Goal: Task Accomplishment & Management: Manage account settings

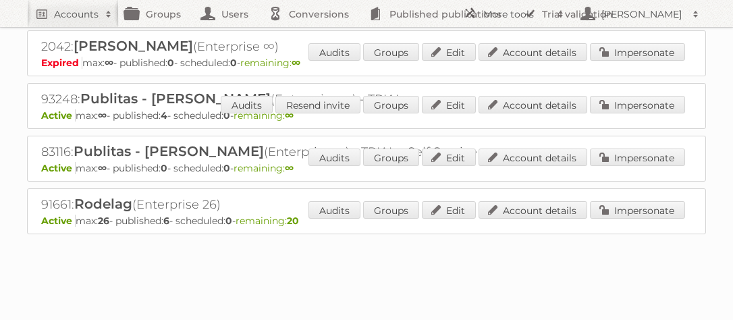
scroll to position [101, 0]
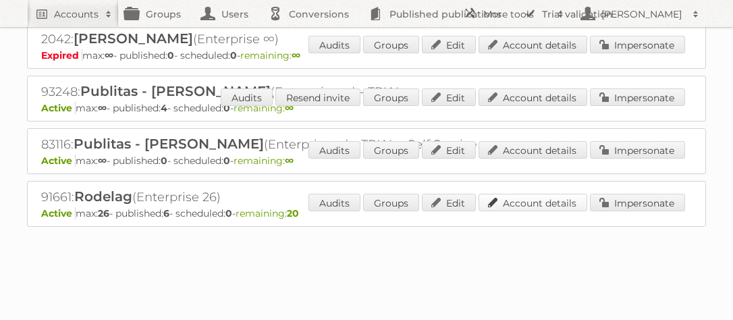
click at [517, 202] on link "Account details" at bounding box center [533, 203] width 109 height 18
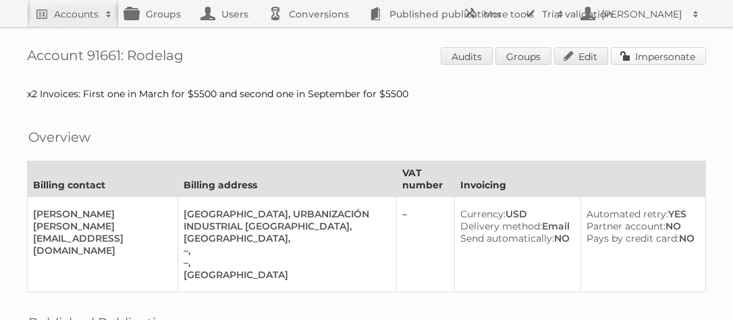
click at [667, 56] on link "Impersonate" at bounding box center [658, 56] width 95 height 18
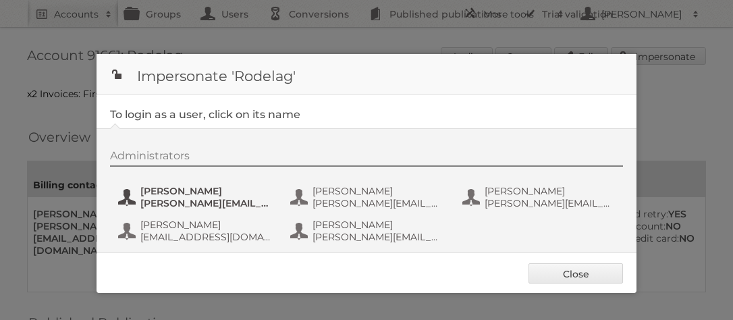
click at [165, 194] on span "[PERSON_NAME]" at bounding box center [205, 191] width 131 height 12
